Goal: Book appointment/travel/reservation

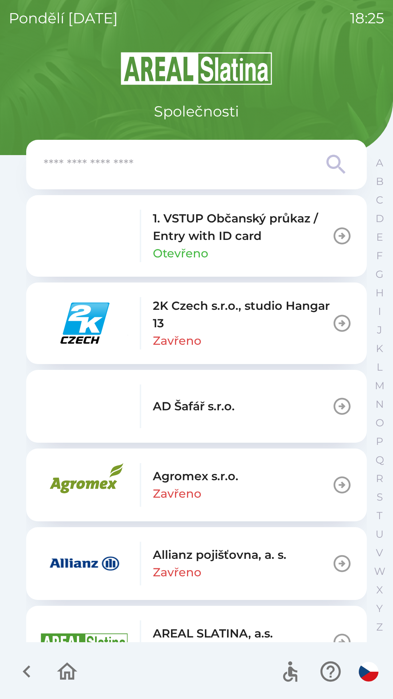
click at [185, 408] on p "AD Šafář s.r.o." at bounding box center [194, 405] width 82 height 17
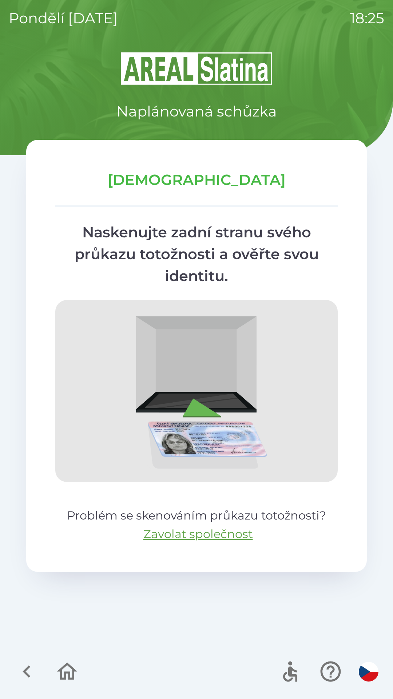
click at [27, 667] on icon "button" at bounding box center [27, 671] width 8 height 12
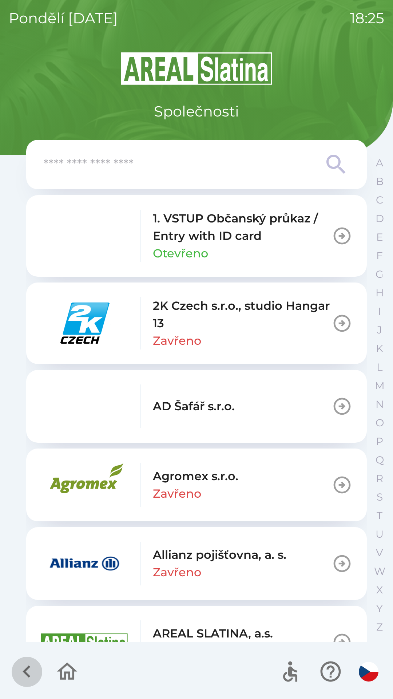
click at [27, 671] on icon "button" at bounding box center [27, 671] width 24 height 24
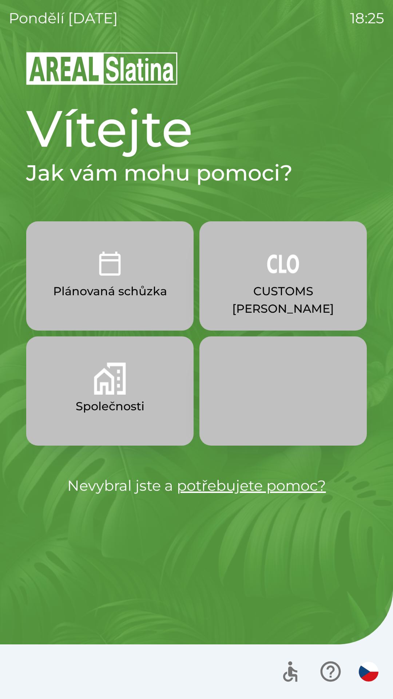
click at [116, 387] on img "button" at bounding box center [110, 378] width 32 height 32
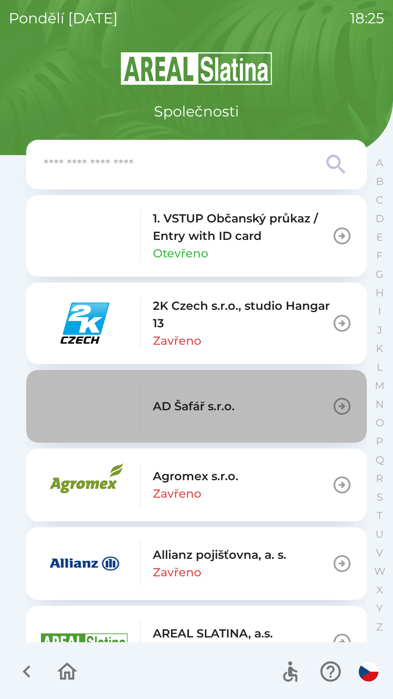
click at [339, 407] on icon "button" at bounding box center [342, 406] width 17 height 17
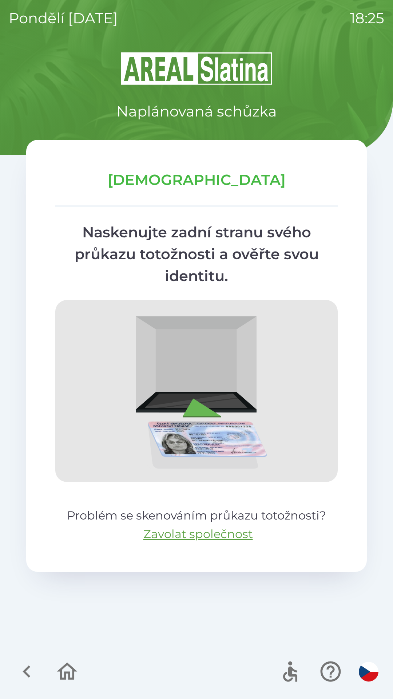
click at [23, 661] on icon "button" at bounding box center [27, 671] width 24 height 24
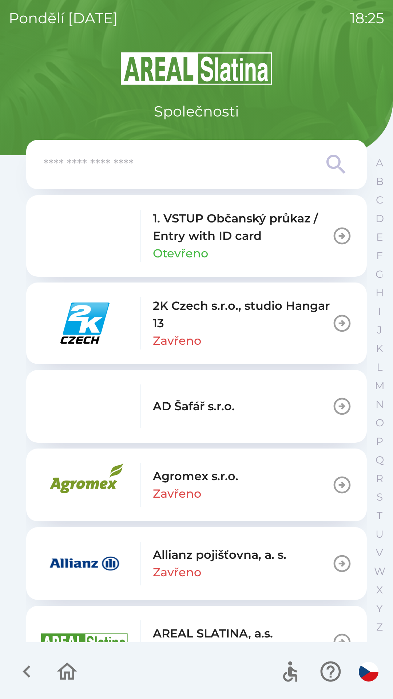
click at [295, 266] on button "1. VSTUP Občanský průkaz / Entry with ID card Otevřeno" at bounding box center [196, 236] width 341 height 82
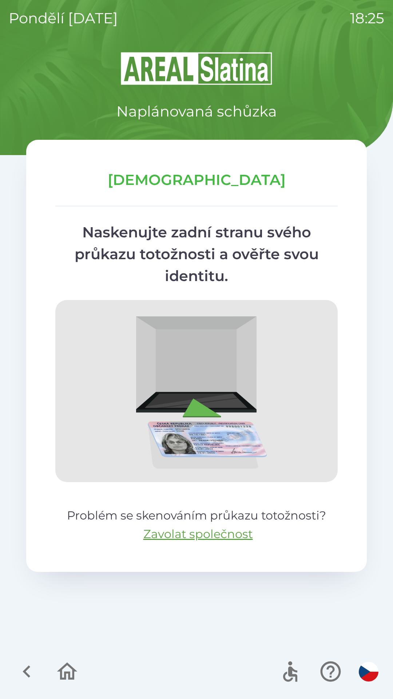
click at [28, 663] on icon "button" at bounding box center [27, 671] width 24 height 24
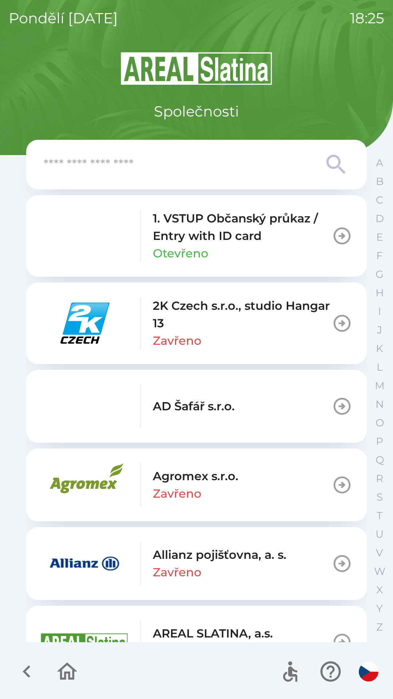
click at [20, 667] on icon "button" at bounding box center [27, 671] width 24 height 24
